Goal: Task Accomplishment & Management: Manage account settings

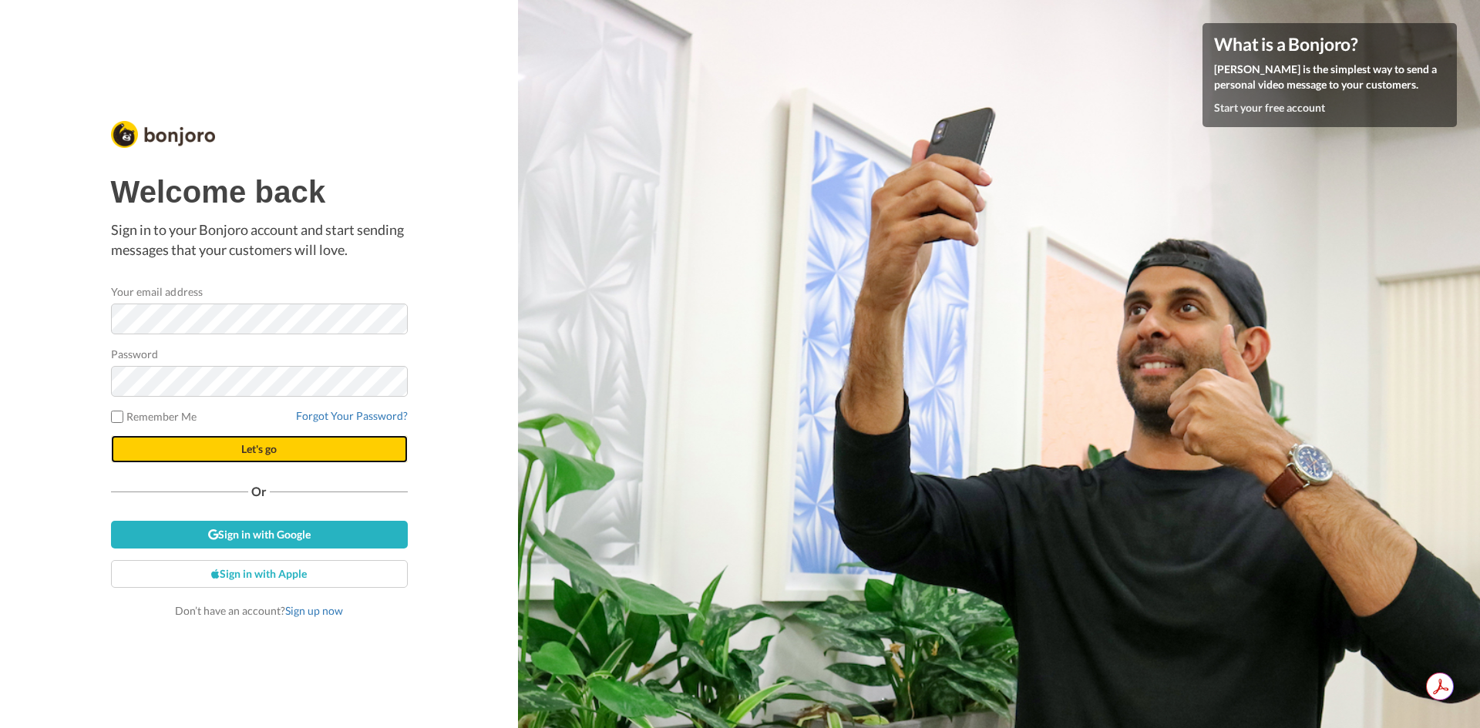
click at [299, 448] on button "Let's go" at bounding box center [259, 449] width 297 height 28
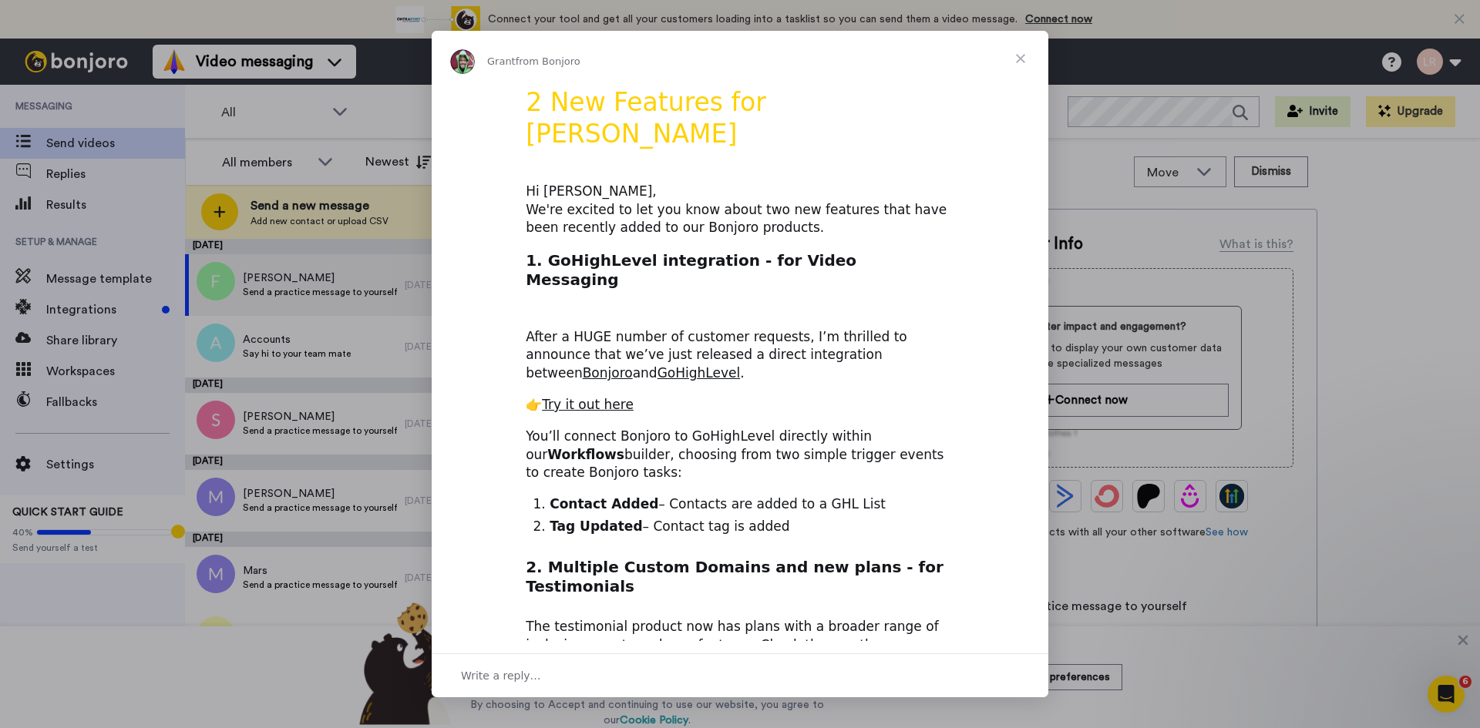
click at [1018, 55] on span "Close" at bounding box center [1020, 58] width 55 height 55
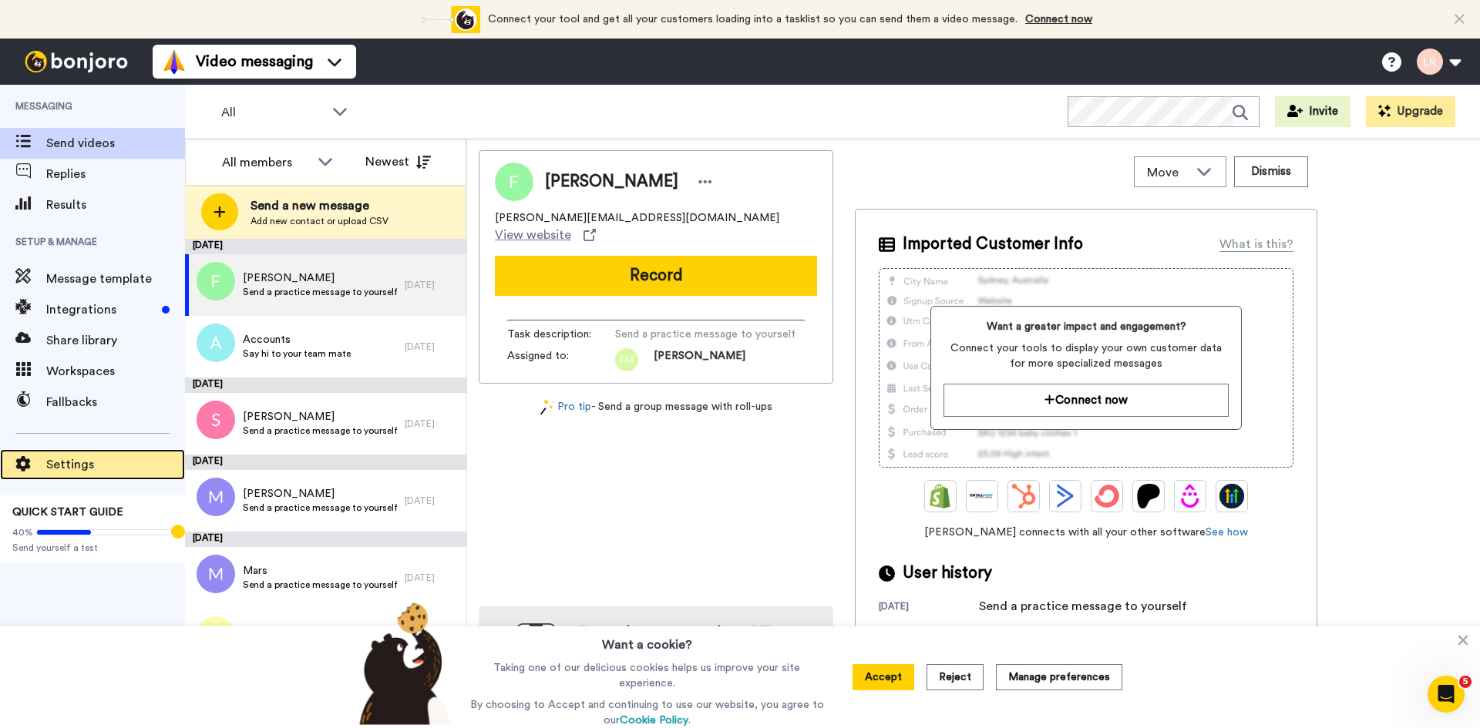
click at [79, 462] on span "Settings" at bounding box center [115, 464] width 139 height 18
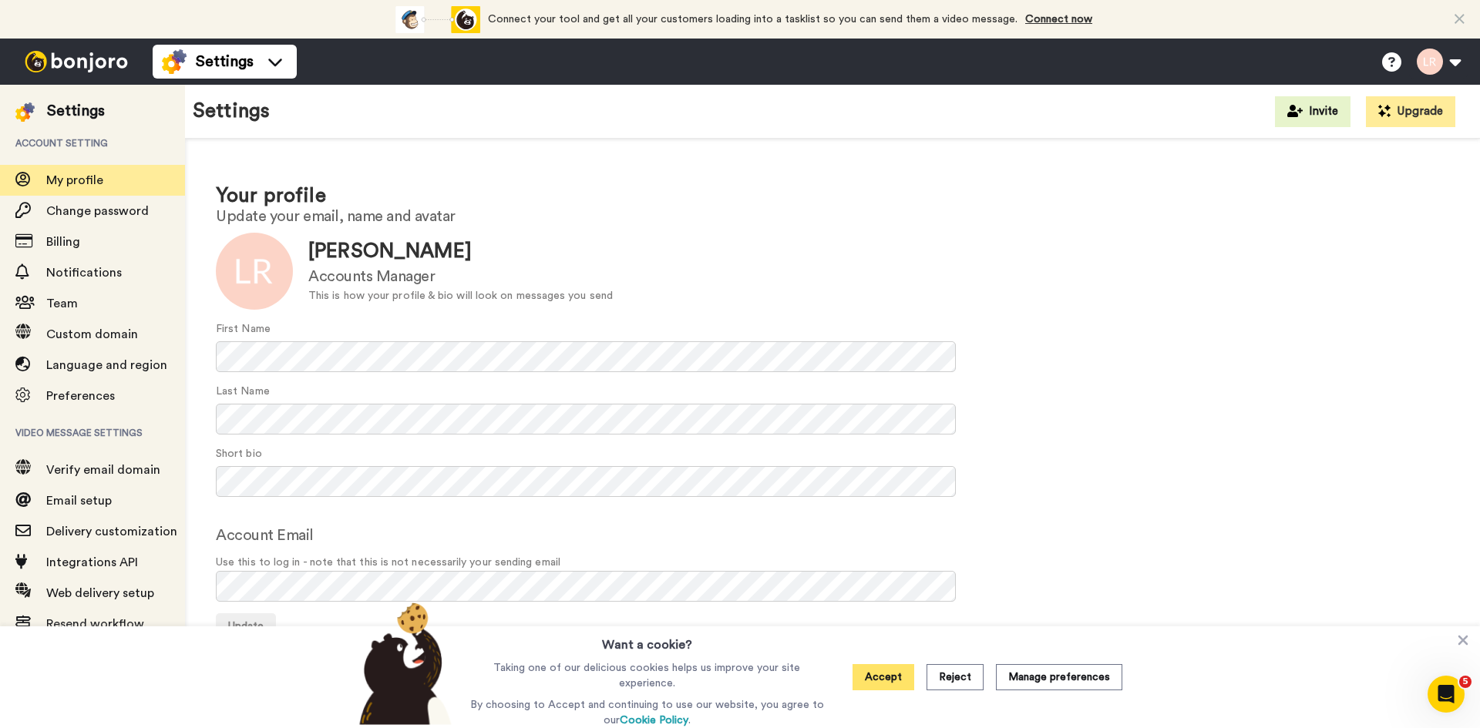
click at [893, 672] on button "Accept" at bounding box center [883, 677] width 62 height 26
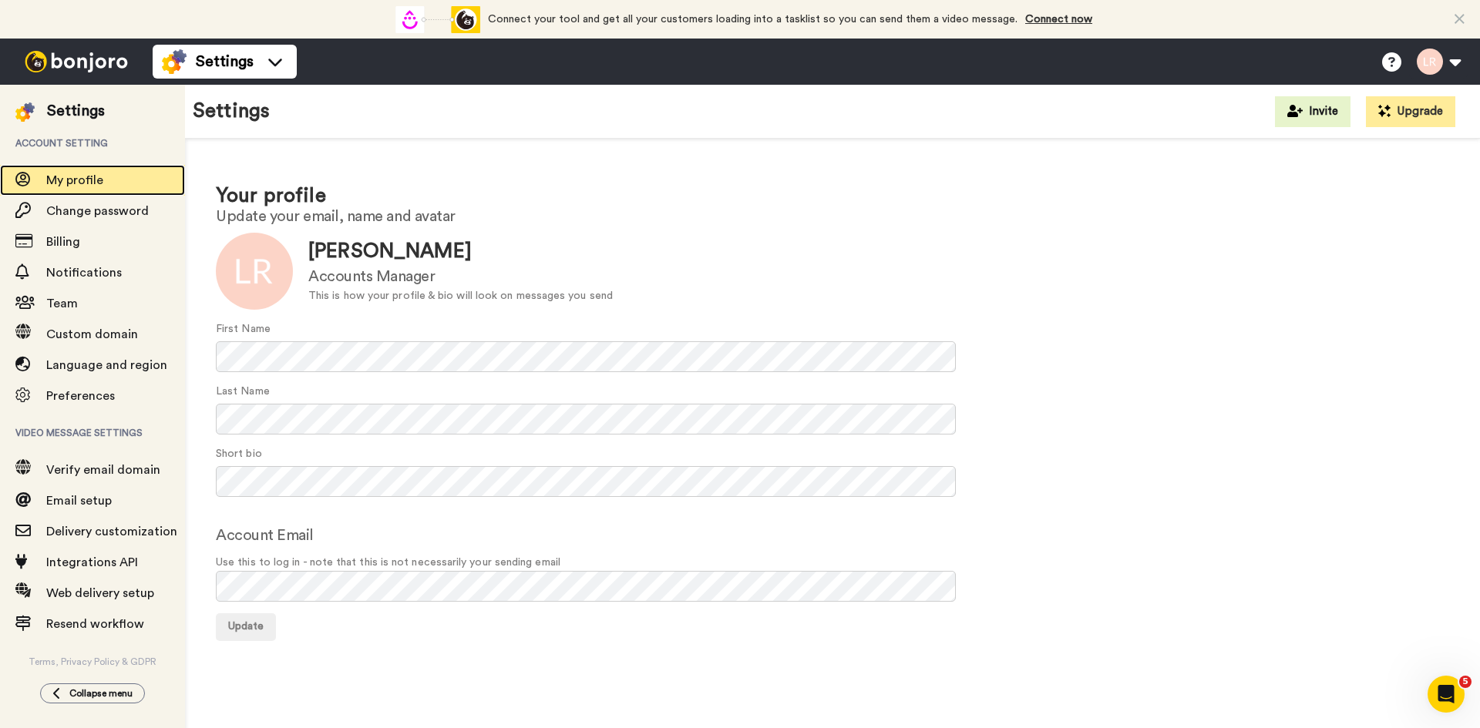
click at [65, 181] on span "My profile" at bounding box center [74, 180] width 57 height 12
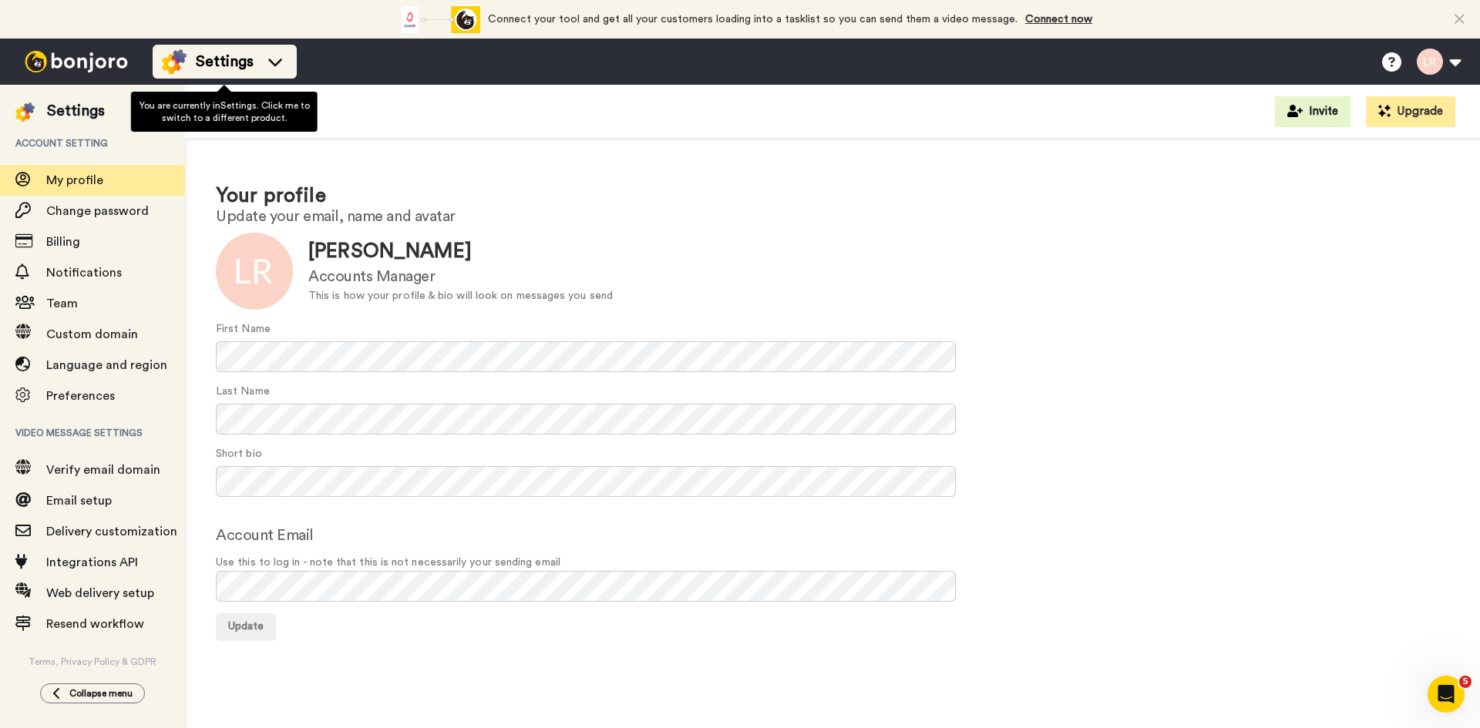
click at [276, 63] on icon at bounding box center [275, 63] width 14 height 8
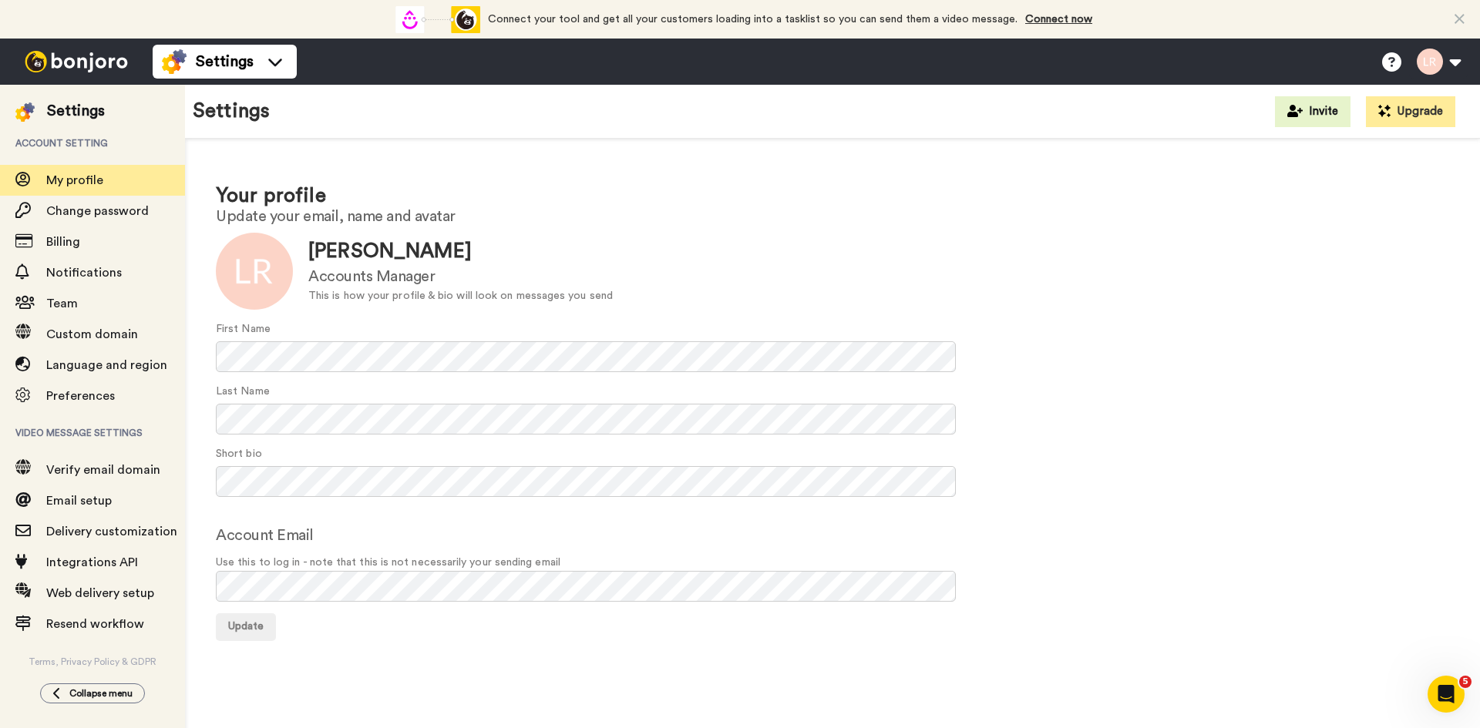
click at [670, 187] on h1 "Your profile" at bounding box center [832, 196] width 1233 height 22
